Goal: Consume media (video, audio): Consume media (video, audio)

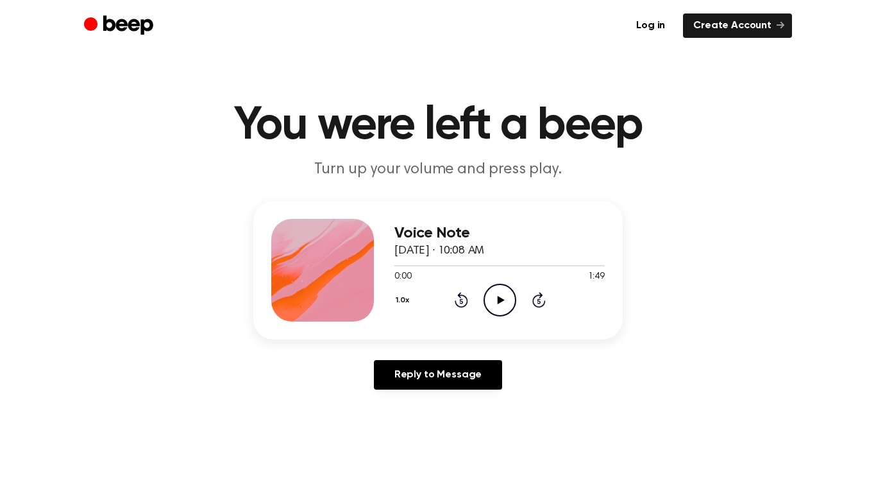
click at [506, 302] on icon "Play Audio" at bounding box center [500, 300] width 33 height 33
click at [498, 299] on icon at bounding box center [500, 300] width 6 height 8
click at [488, 293] on icon "Play Audio" at bounding box center [500, 300] width 33 height 33
click at [493, 292] on icon "Play Audio" at bounding box center [500, 300] width 33 height 33
click at [497, 307] on icon "Play Audio" at bounding box center [500, 300] width 33 height 33
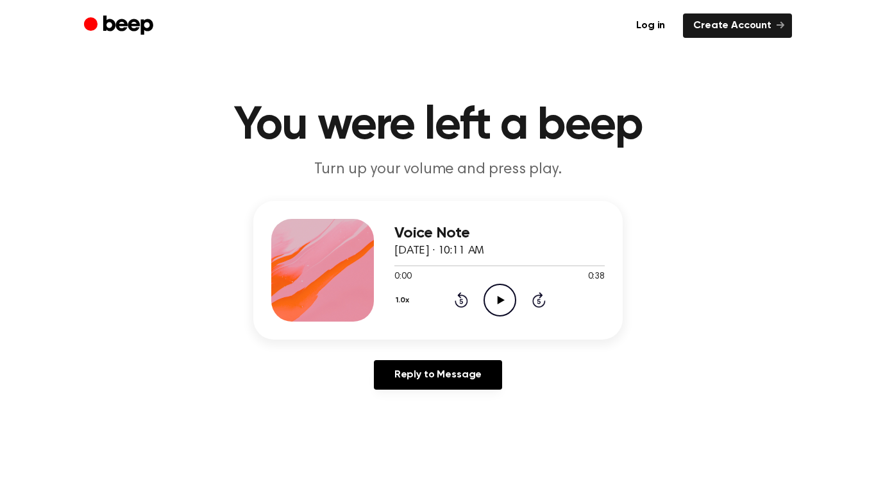
click at [504, 294] on icon "Play Audio" at bounding box center [500, 300] width 33 height 33
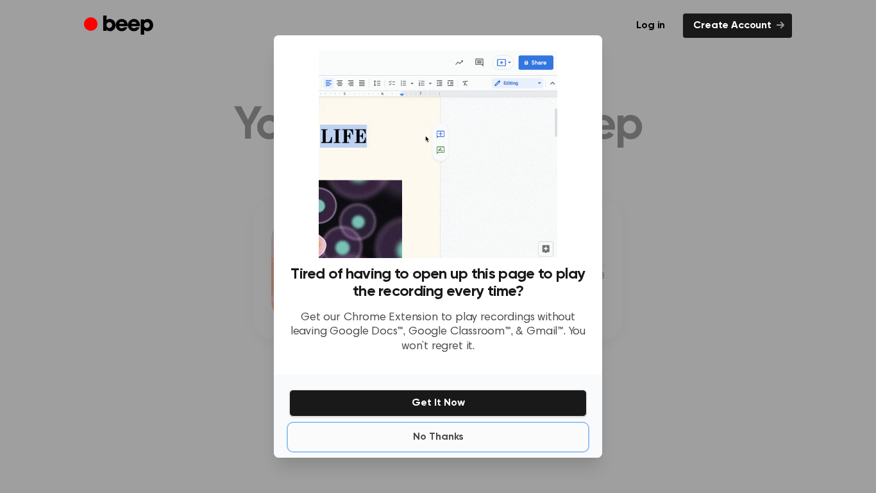
click at [448, 439] on button "No Thanks" at bounding box center [438, 437] width 298 height 26
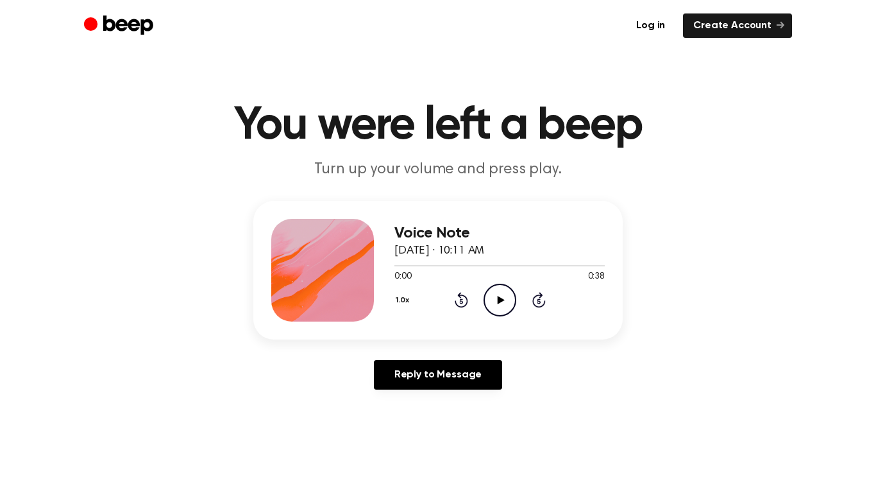
click at [497, 293] on icon "Play Audio" at bounding box center [500, 300] width 33 height 33
